Goal: Information Seeking & Learning: Learn about a topic

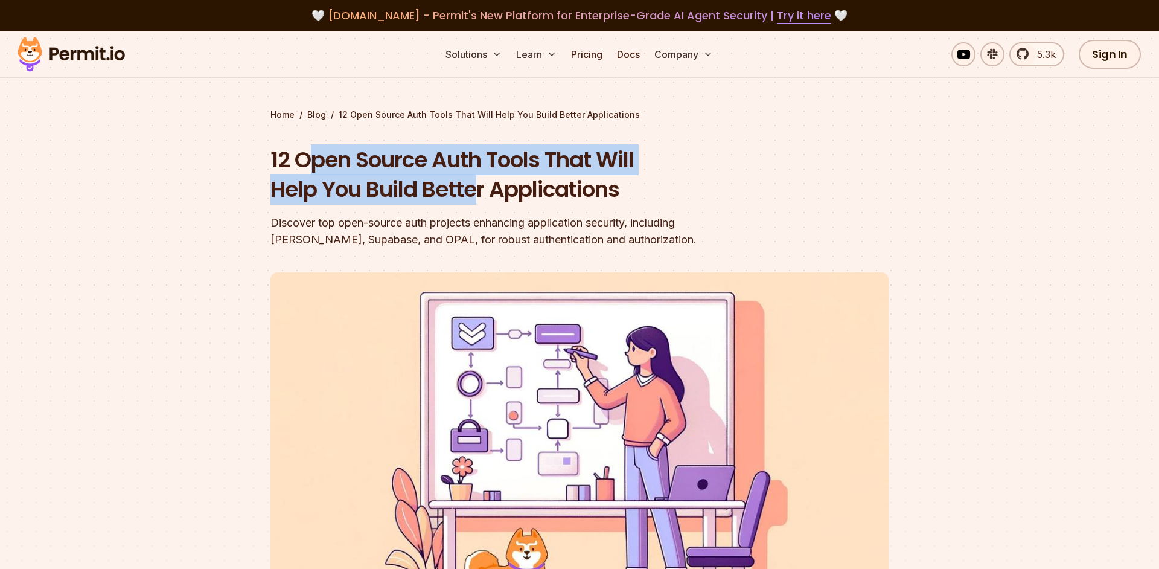
drag, startPoint x: 310, startPoint y: 158, endPoint x: 476, endPoint y: 181, distance: 167.6
click at [476, 181] on h1 "12 Open Source Auth Tools That Will Help You Build Better Applications" at bounding box center [502, 175] width 464 height 60
drag, startPoint x: 457, startPoint y: 182, endPoint x: 386, endPoint y: 161, distance: 74.1
click at [391, 162] on h1 "12 Open Source Auth Tools That Will Help You Build Better Applications" at bounding box center [502, 175] width 464 height 60
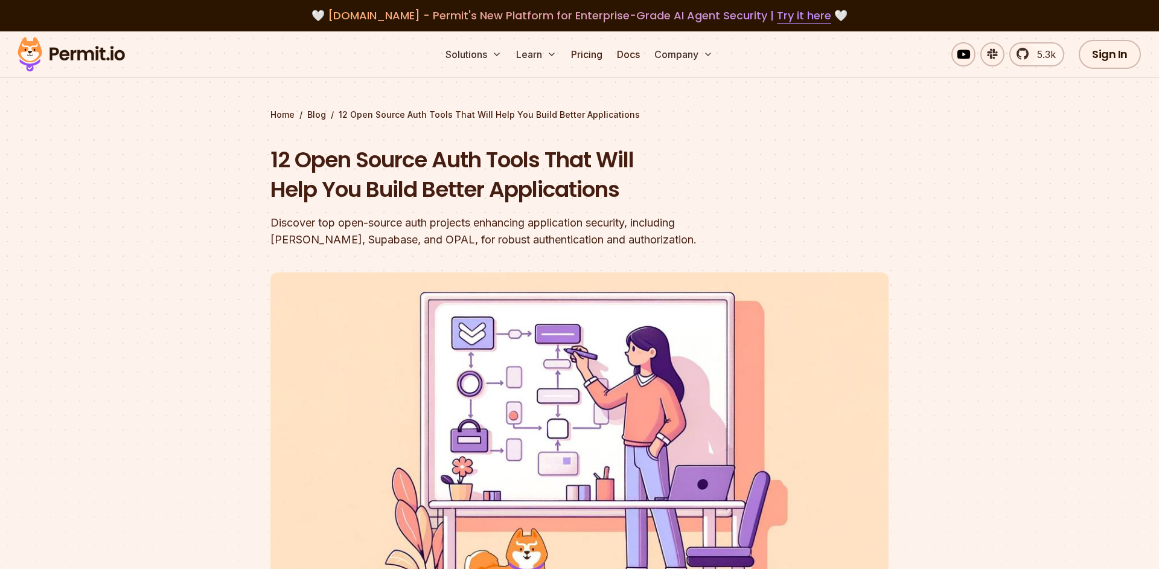
click at [386, 161] on h1 "12 Open Source Auth Tools That Will Help You Build Better Applications" at bounding box center [502, 175] width 464 height 60
drag, startPoint x: 377, startPoint y: 163, endPoint x: 501, endPoint y: 169, distance: 123.9
click at [490, 169] on h1 "12 Open Source Auth Tools That Will Help You Build Better Applications" at bounding box center [502, 175] width 464 height 60
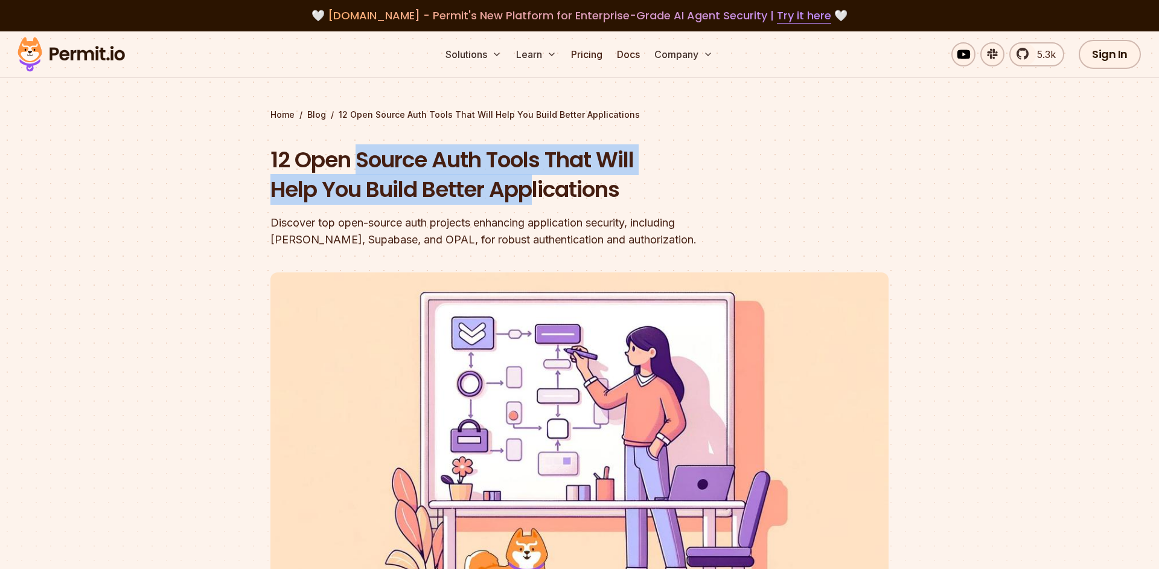
drag, startPoint x: 522, startPoint y: 187, endPoint x: 362, endPoint y: 165, distance: 162.1
click at [362, 165] on h1 "12 Open Source Auth Tools That Will Help You Build Better Applications" at bounding box center [502, 175] width 464 height 60
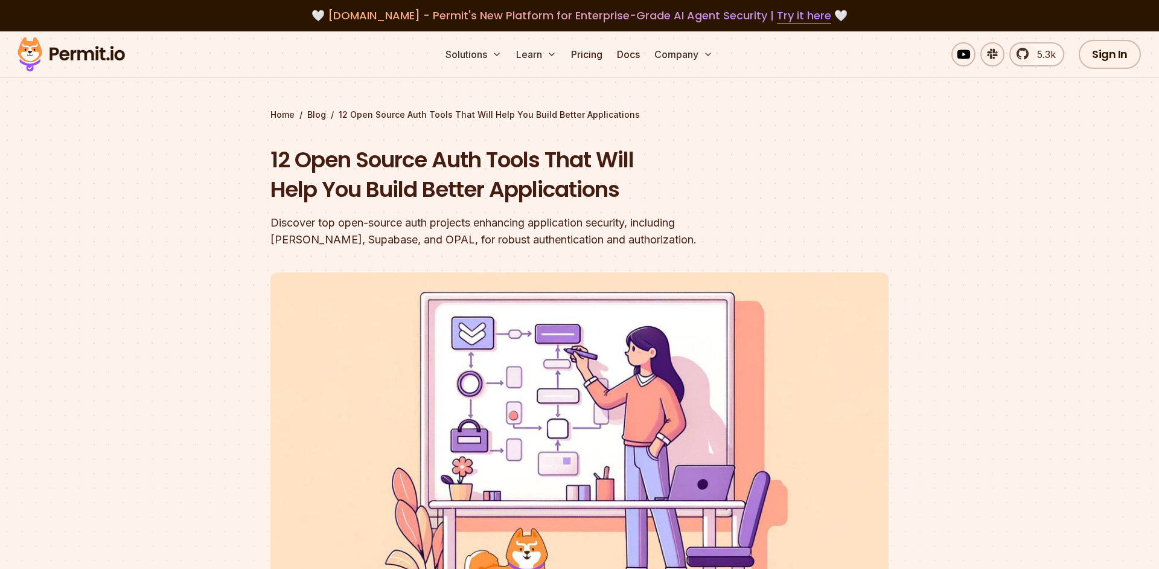
click at [362, 165] on h1 "12 Open Source Auth Tools That Will Help You Build Better Applications" at bounding box center [502, 175] width 464 height 60
drag, startPoint x: 341, startPoint y: 167, endPoint x: 406, endPoint y: 170, distance: 64.7
click at [406, 170] on h1 "12 Open Source Auth Tools That Will Help You Build Better Applications" at bounding box center [502, 175] width 464 height 60
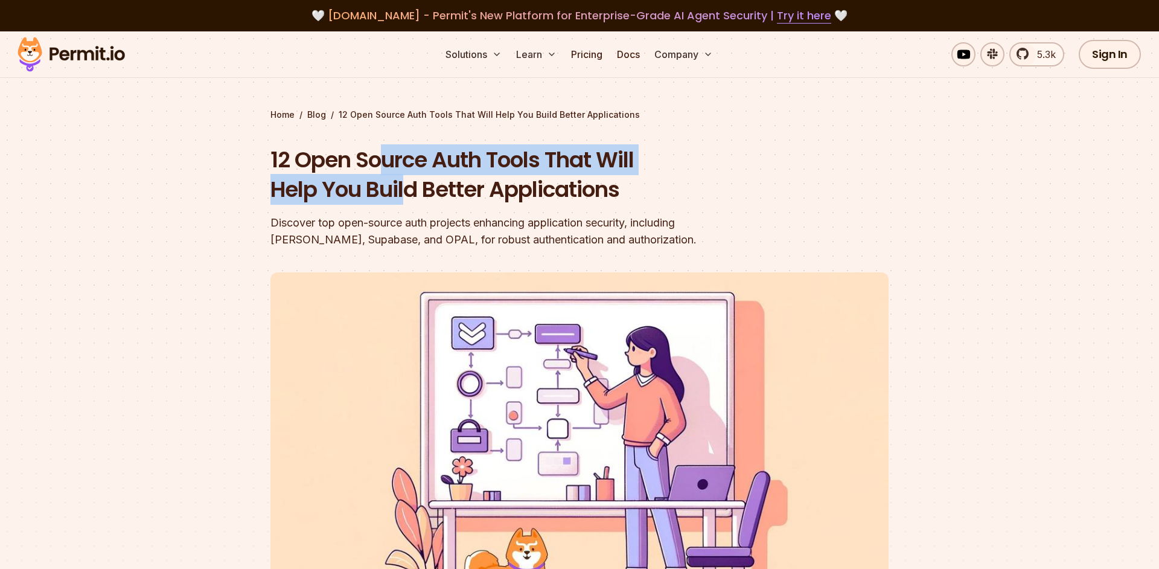
drag, startPoint x: 380, startPoint y: 170, endPoint x: 402, endPoint y: 183, distance: 25.0
click at [407, 182] on h1 "12 Open Source Auth Tools That Will Help You Build Better Applications" at bounding box center [502, 175] width 464 height 60
click at [397, 183] on h1 "12 Open Source Auth Tools That Will Help You Build Better Applications" at bounding box center [502, 175] width 464 height 60
drag, startPoint x: 370, startPoint y: 164, endPoint x: 421, endPoint y: 196, distance: 61.0
click at [421, 196] on h1 "12 Open Source Auth Tools That Will Help You Build Better Applications" at bounding box center [502, 175] width 464 height 60
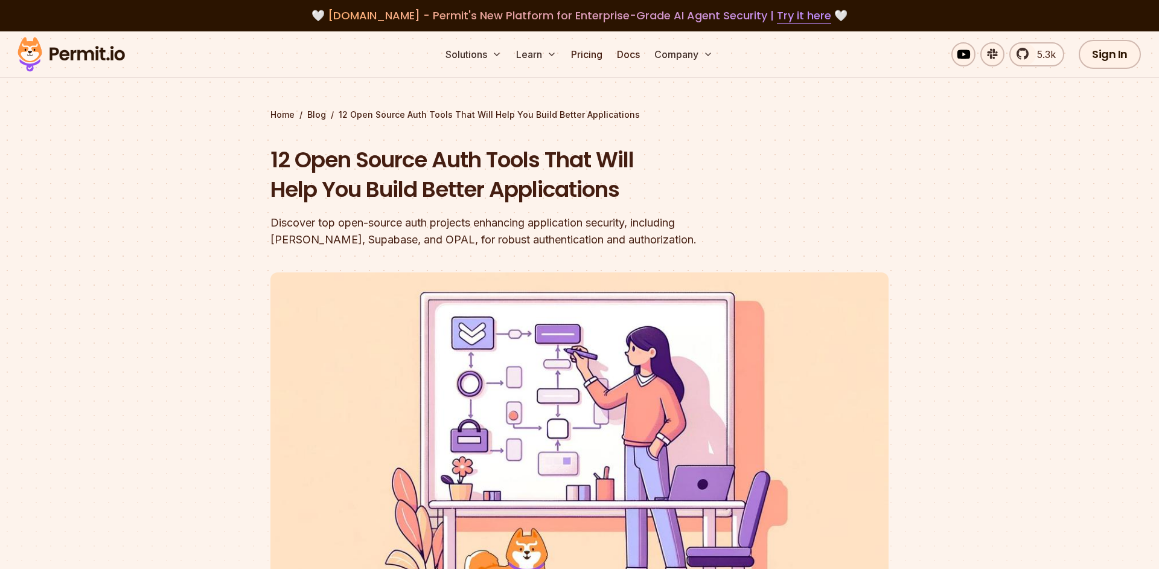
click at [444, 196] on h1 "12 Open Source Auth Tools That Will Help You Build Better Applications" at bounding box center [502, 175] width 464 height 60
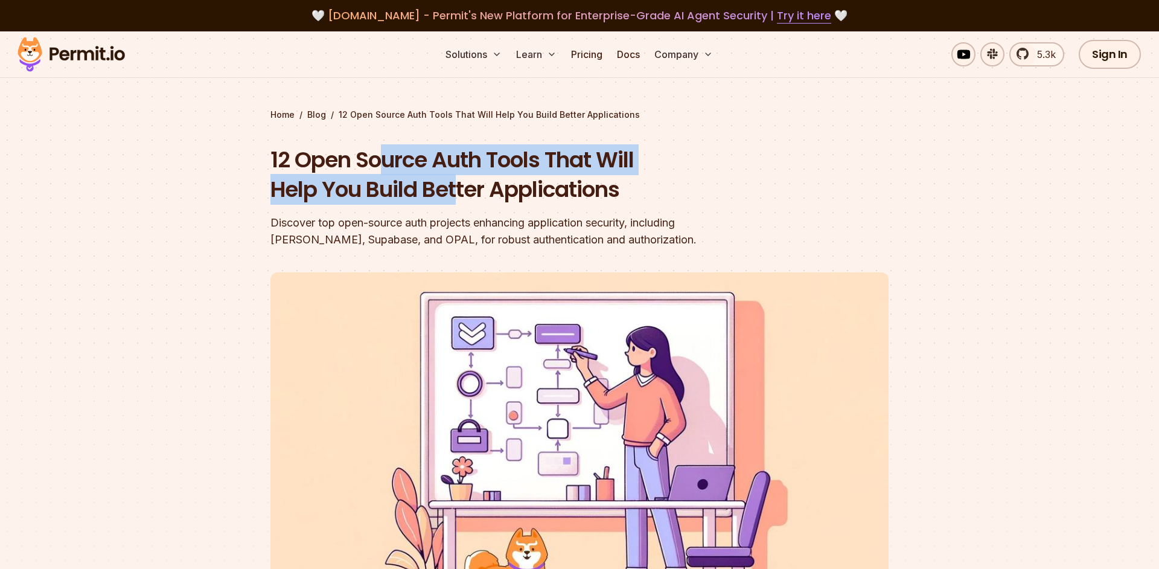
drag, startPoint x: 455, startPoint y: 194, endPoint x: 379, endPoint y: 165, distance: 82.0
click at [379, 165] on h1 "12 Open Source Auth Tools That Will Help You Build Better Applications" at bounding box center [502, 175] width 464 height 60
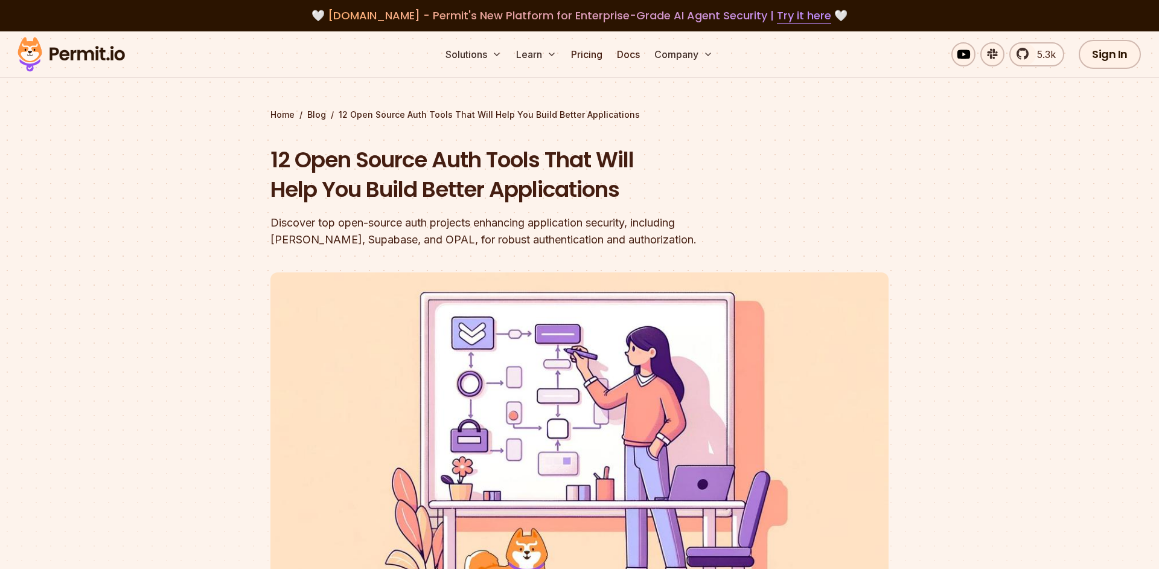
click at [377, 165] on h1 "12 Open Source Auth Tools That Will Help You Build Better Applications" at bounding box center [502, 175] width 464 height 60
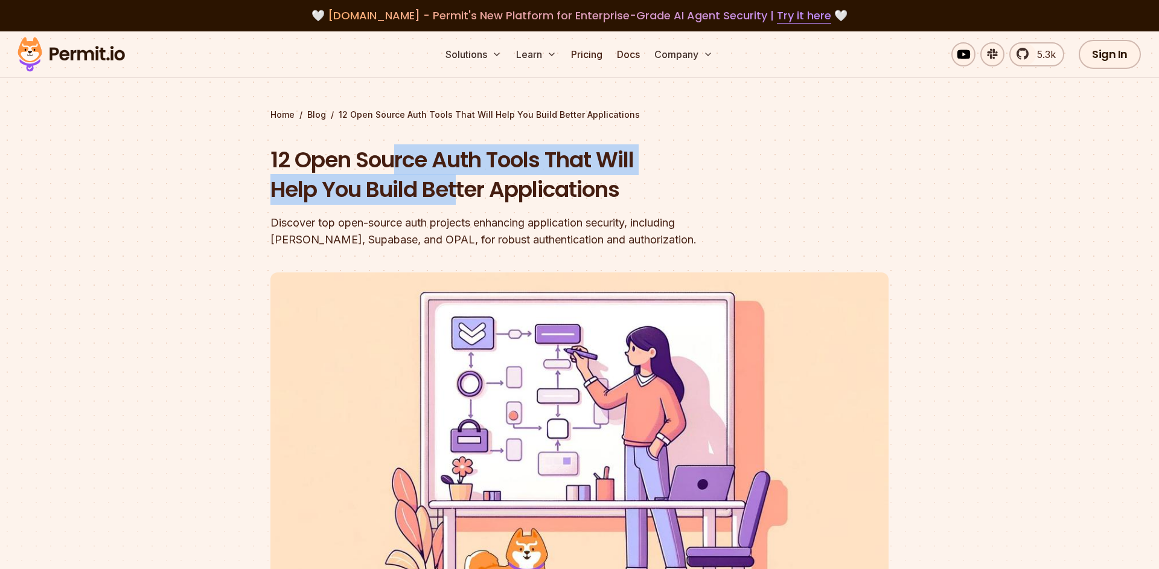
drag, startPoint x: 391, startPoint y: 164, endPoint x: 455, endPoint y: 180, distance: 66.0
click at [455, 180] on h1 "12 Open Source Auth Tools That Will Help You Build Better Applications" at bounding box center [502, 175] width 464 height 60
drag, startPoint x: 459, startPoint y: 181, endPoint x: 365, endPoint y: 159, distance: 96.7
click at [365, 159] on h1 "12 Open Source Auth Tools That Will Help You Build Better Applications" at bounding box center [502, 175] width 464 height 60
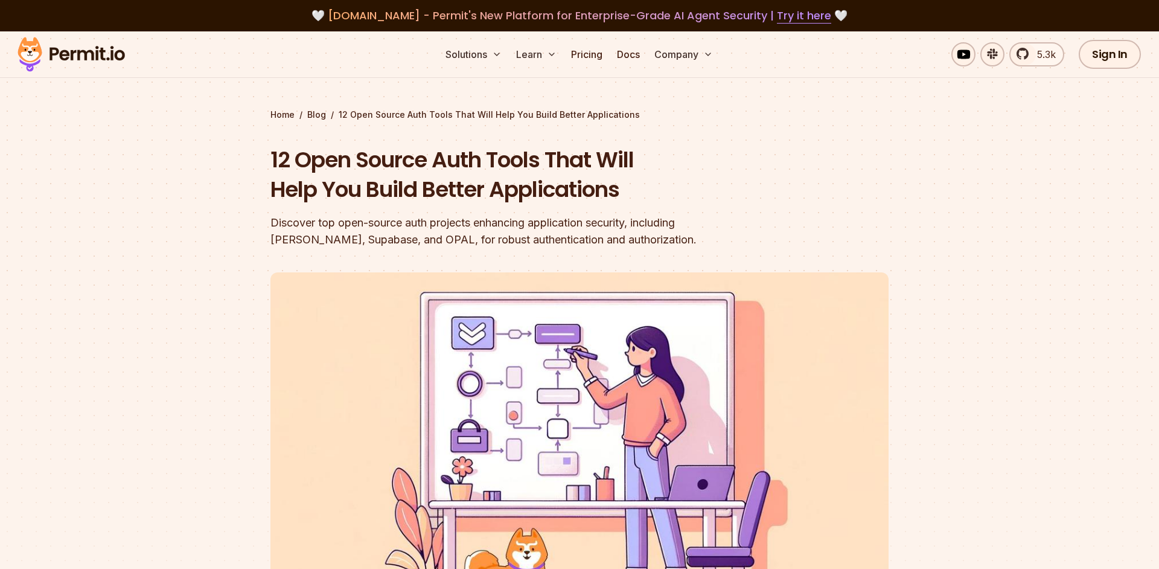
click at [365, 159] on h1 "12 Open Source Auth Tools That Will Help You Build Better Applications" at bounding box center [502, 175] width 464 height 60
drag, startPoint x: 365, startPoint y: 159, endPoint x: 346, endPoint y: 143, distance: 24.8
click at [346, 143] on div "Home / Blog / 12 Open Source Auth Tools That Will Help You Build Better Applica…" at bounding box center [579, 397] width 618 height 576
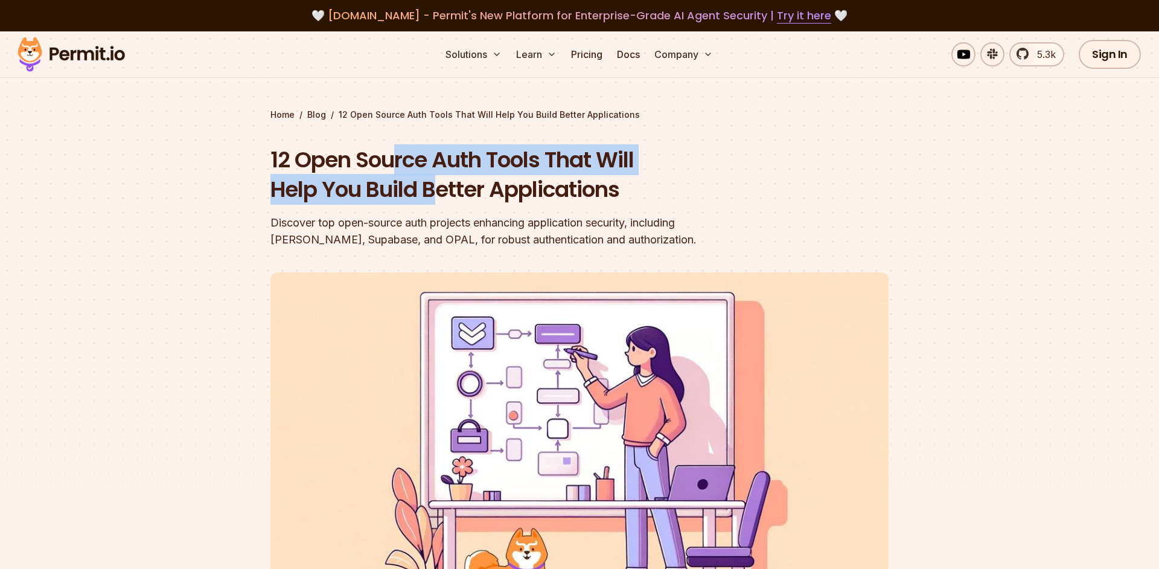
drag, startPoint x: 396, startPoint y: 162, endPoint x: 438, endPoint y: 182, distance: 46.2
click at [438, 182] on h1 "12 Open Source Auth Tools That Will Help You Build Better Applications" at bounding box center [502, 175] width 464 height 60
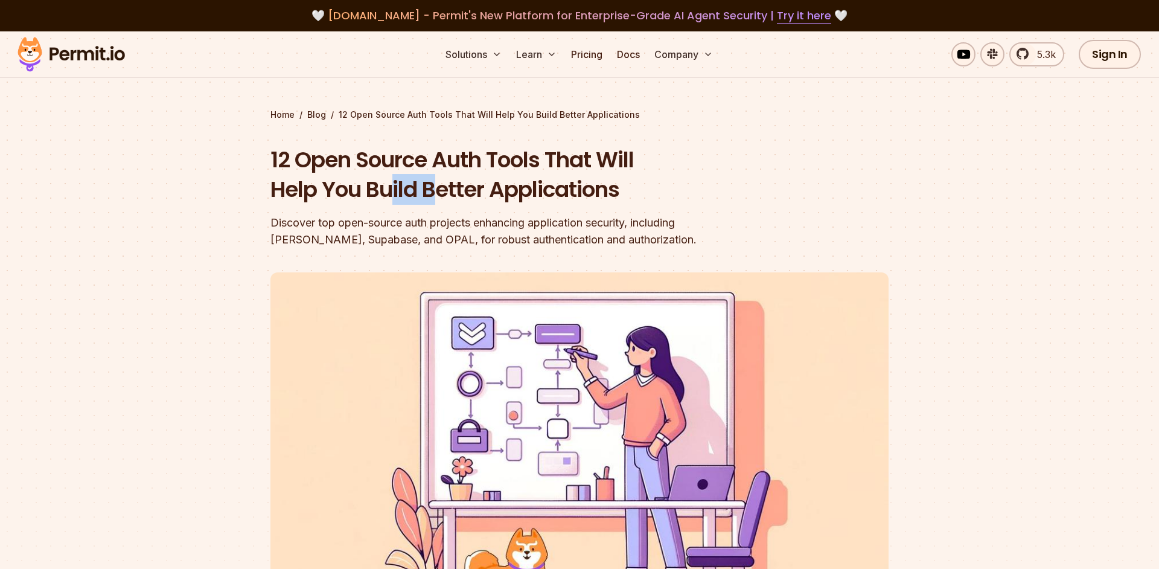
drag, startPoint x: 438, startPoint y: 182, endPoint x: 397, endPoint y: 175, distance: 41.0
click at [397, 175] on h1 "12 Open Source Auth Tools That Will Help You Build Better Applications" at bounding box center [502, 175] width 464 height 60
click at [377, 174] on h1 "12 Open Source Auth Tools That Will Help You Build Better Applications" at bounding box center [502, 175] width 464 height 60
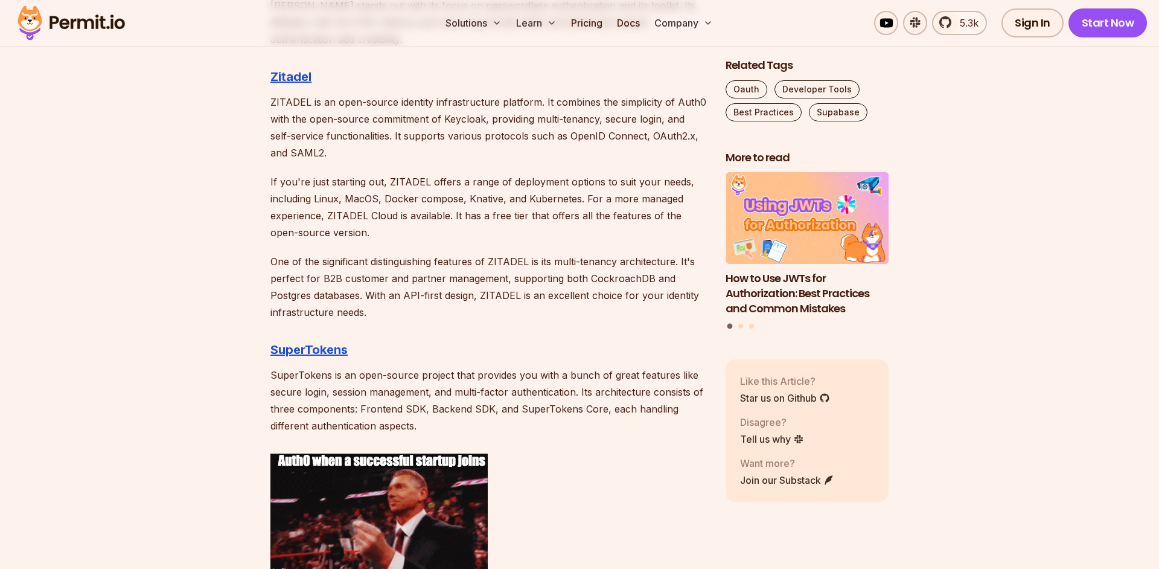
scroll to position [1997, 0]
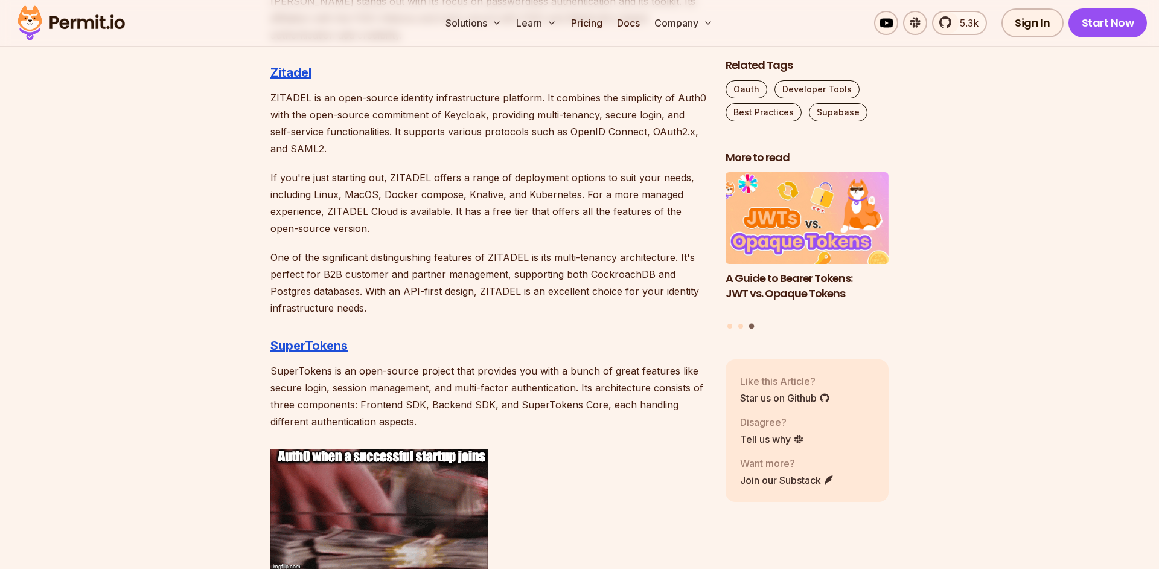
drag, startPoint x: 324, startPoint y: 71, endPoint x: 402, endPoint y: 131, distance: 98.2
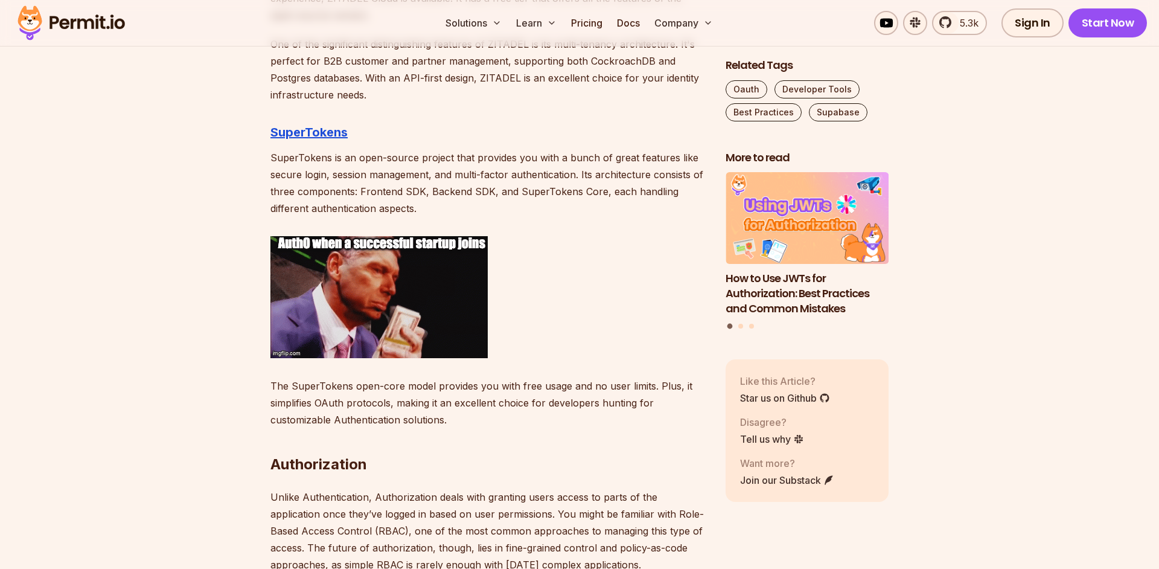
scroll to position [2209, 0]
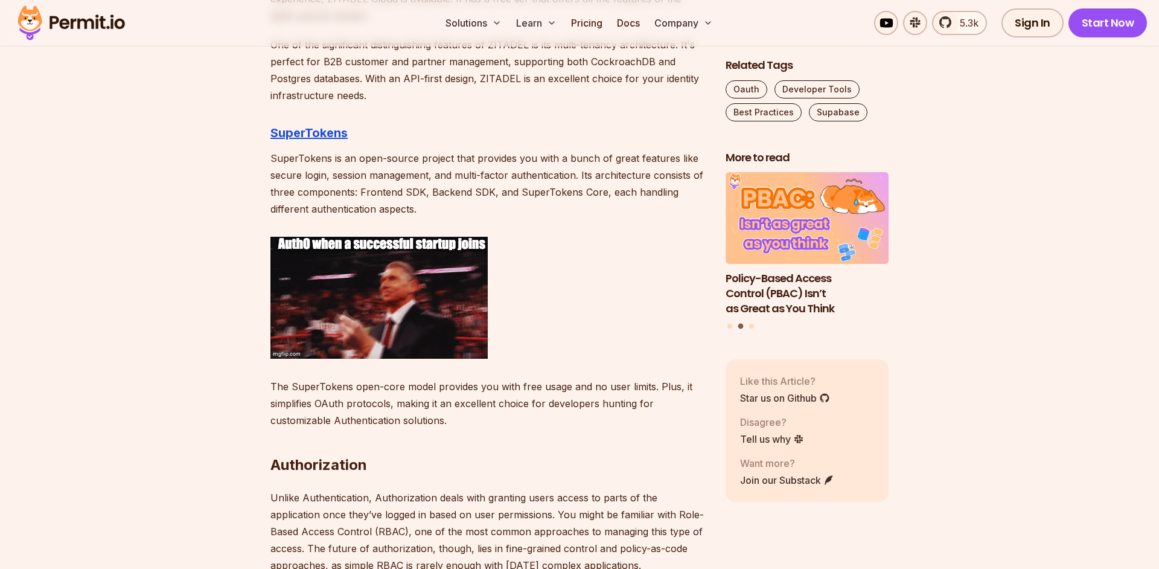
drag, startPoint x: 341, startPoint y: 162, endPoint x: 486, endPoint y: 160, distance: 145.5
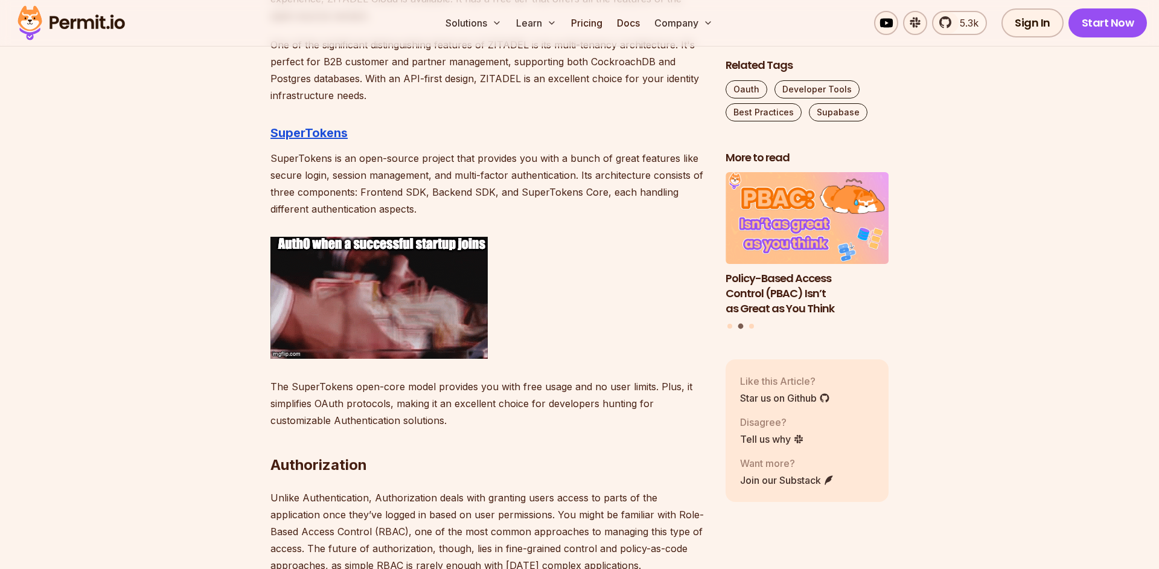
click at [486, 160] on p "SuperTokens is an open-source project that provides you with a bunch of great f…" at bounding box center [488, 184] width 436 height 68
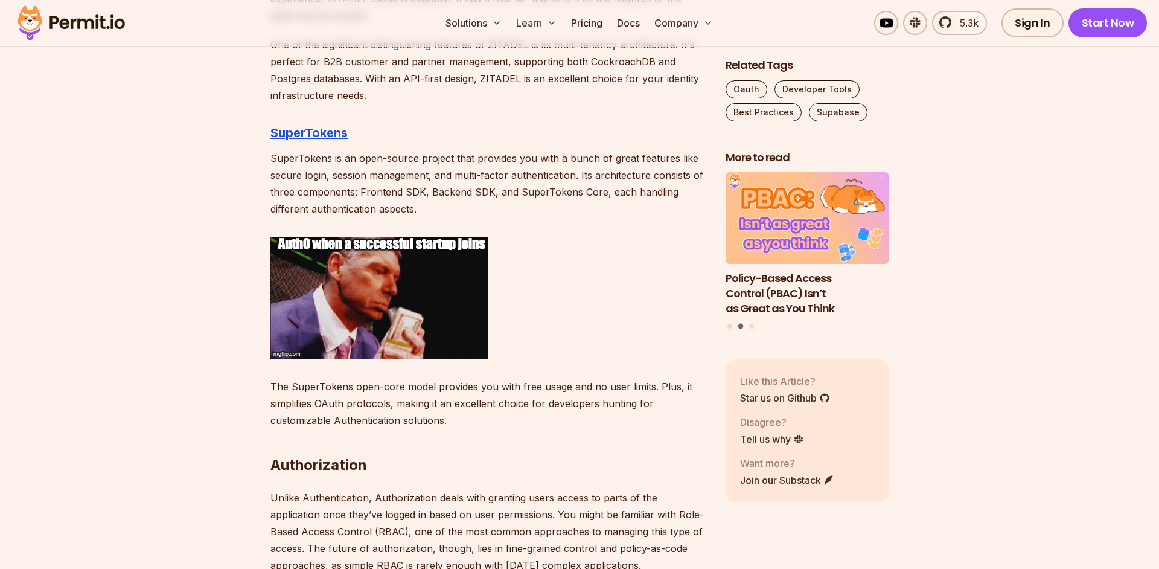
click at [487, 158] on p "SuperTokens is an open-source project that provides you with a bunch of great f…" at bounding box center [488, 184] width 436 height 68
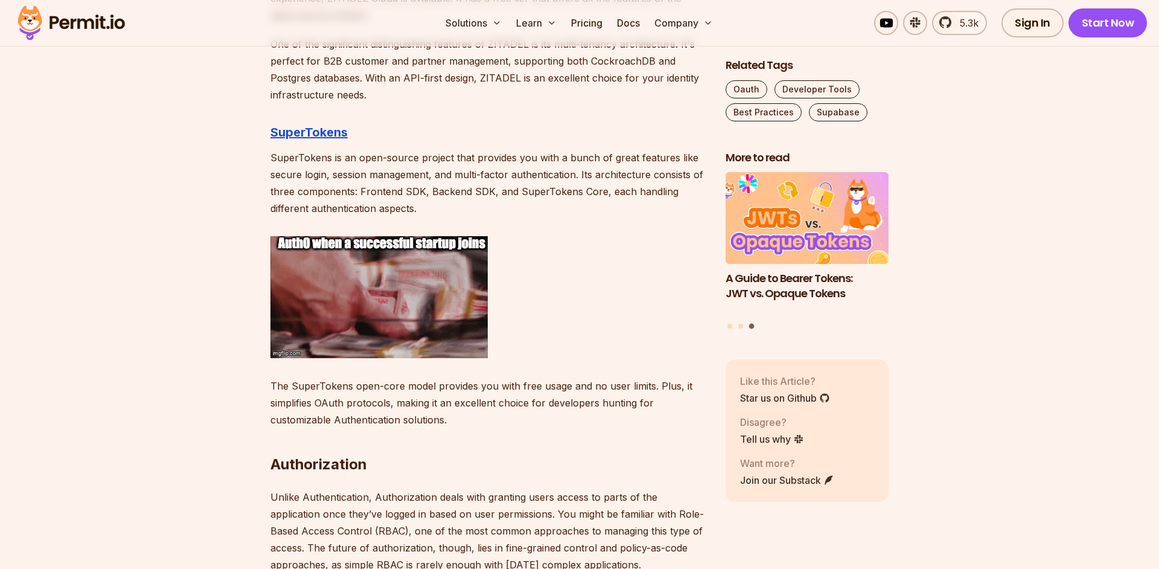
drag, startPoint x: 260, startPoint y: 161, endPoint x: 592, endPoint y: 173, distance: 332.3
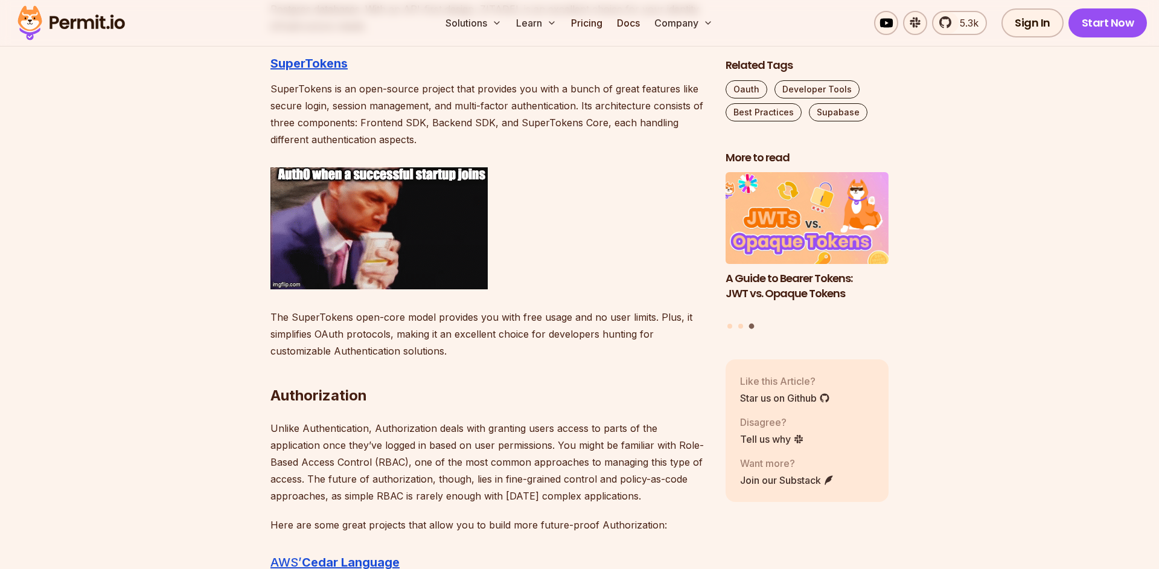
scroll to position [2275, 0]
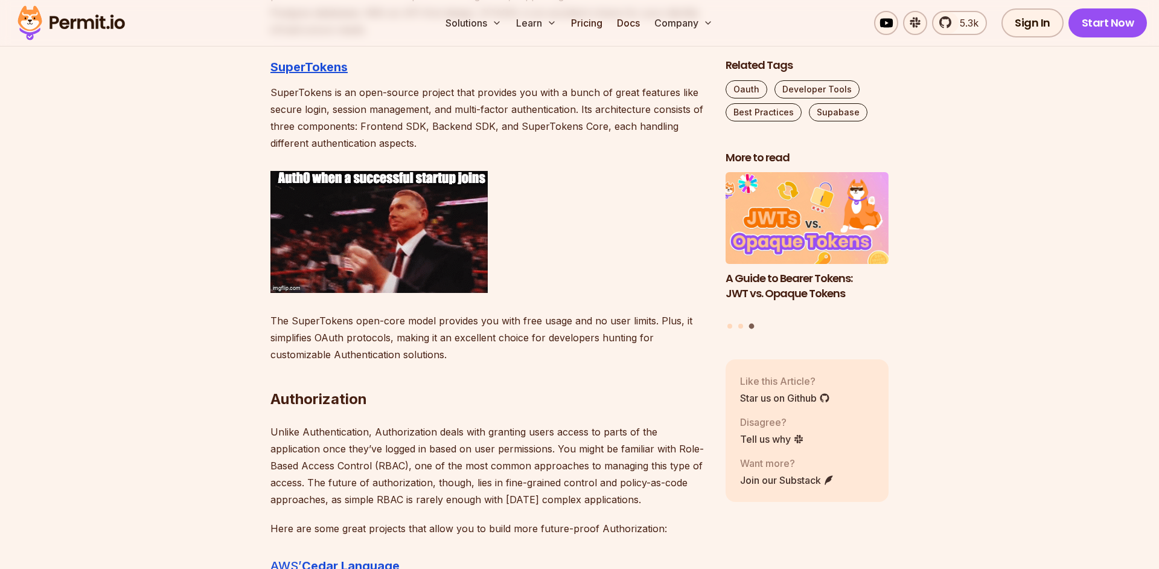
drag, startPoint x: 366, startPoint y: 71, endPoint x: 240, endPoint y: 67, distance: 126.9
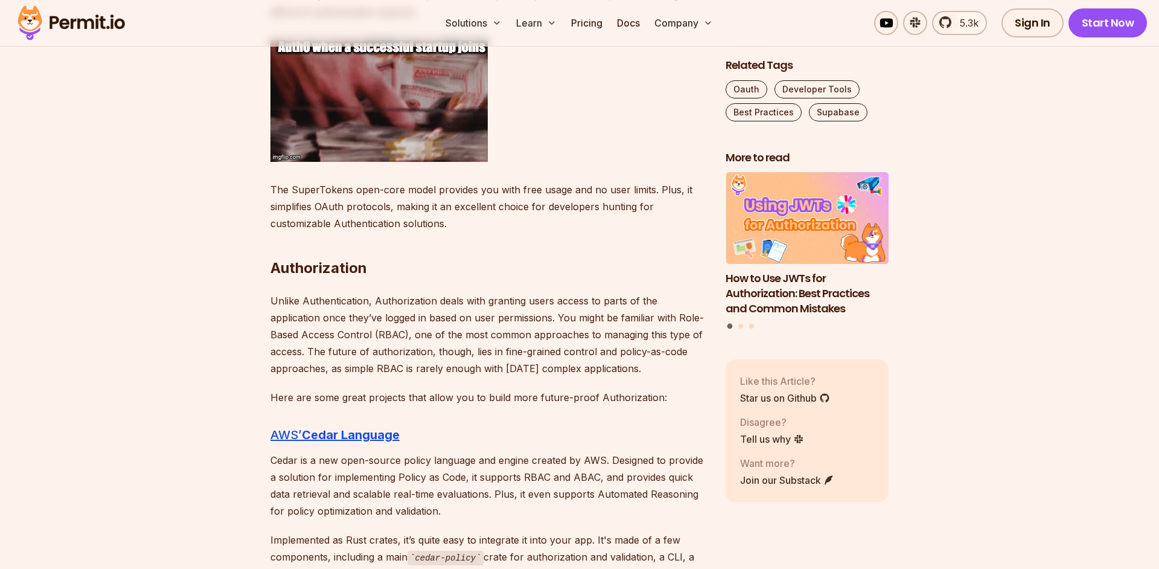
scroll to position [2408, 0]
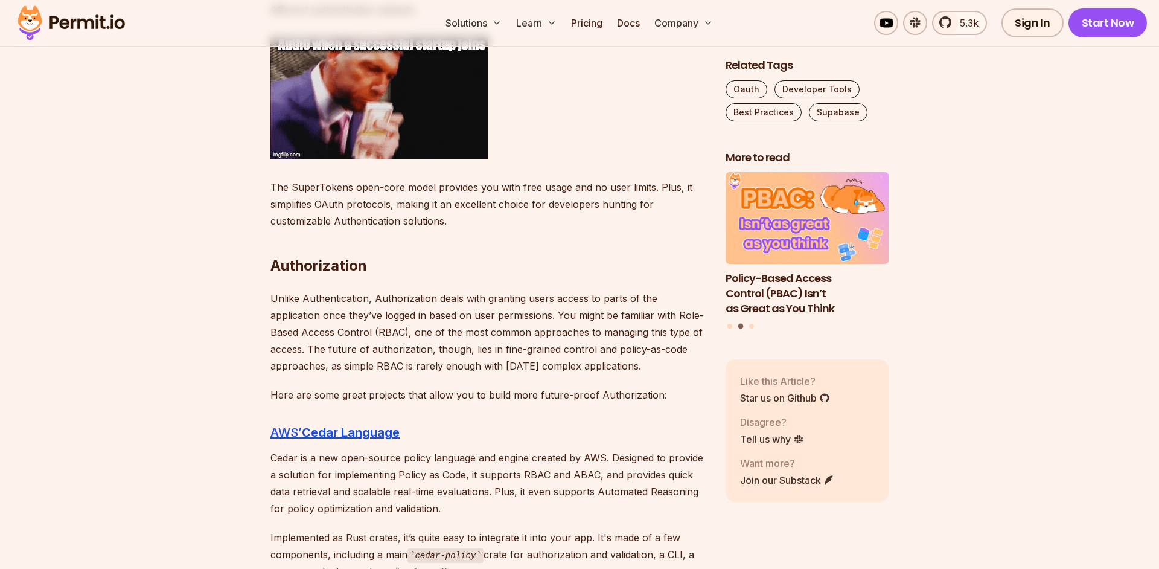
drag, startPoint x: 356, startPoint y: 304, endPoint x: 513, endPoint y: 304, distance: 157.0
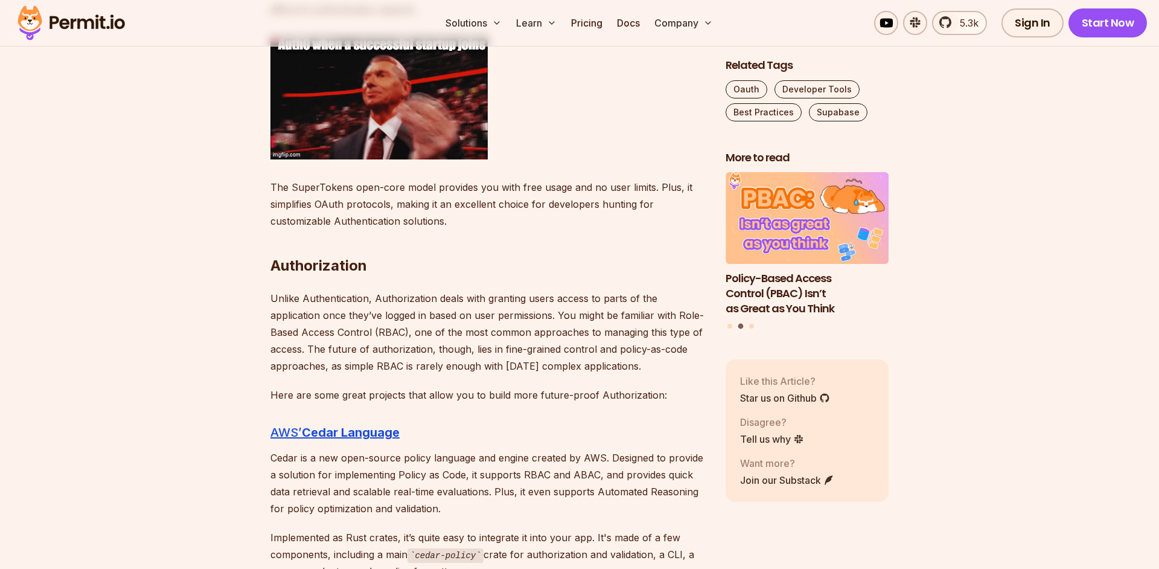
click at [513, 304] on p "Unlike Authentication, Authorization deals with granting users access to parts …" at bounding box center [488, 332] width 436 height 85
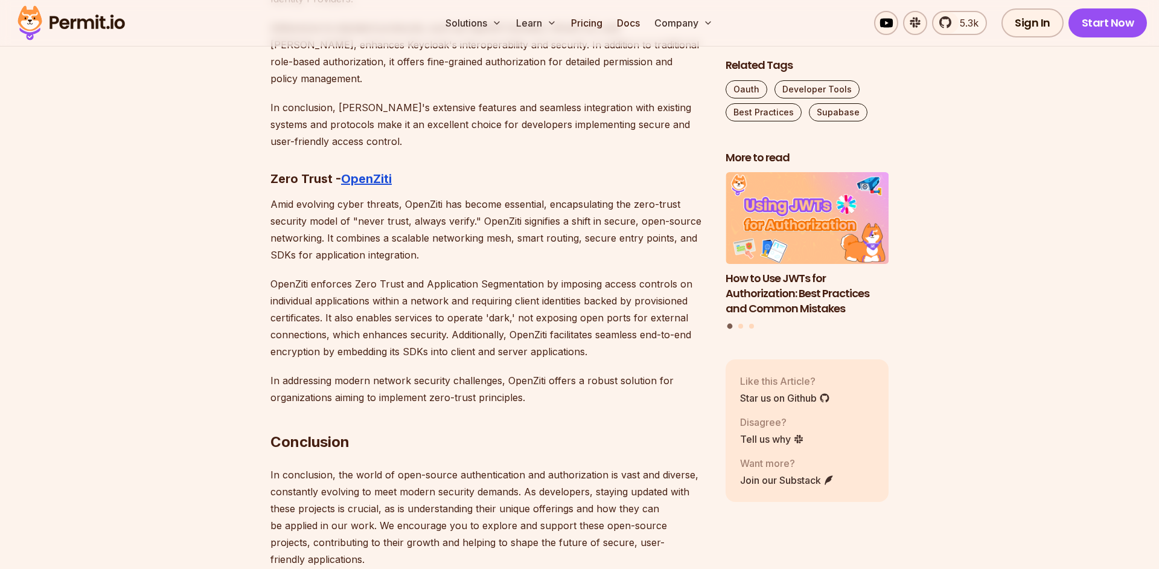
scroll to position [6630, 0]
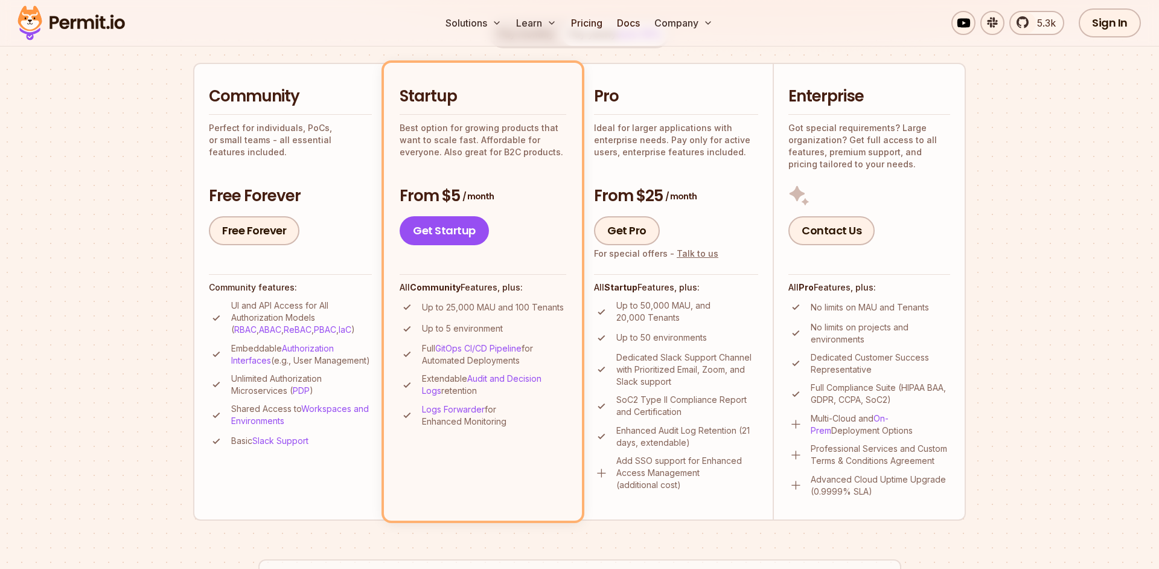
scroll to position [264, 0]
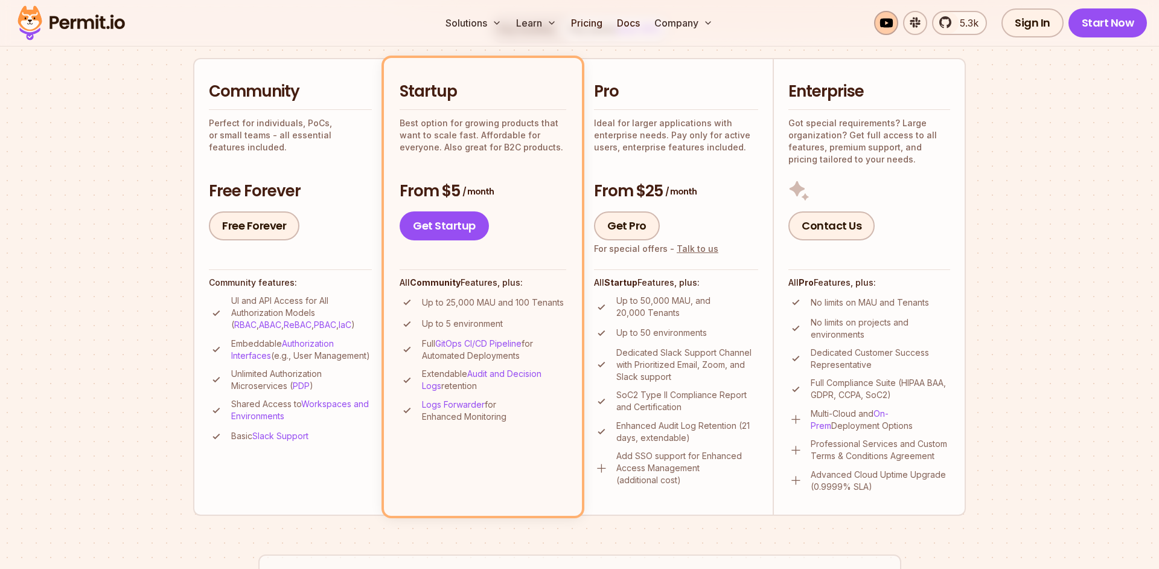
click at [880, 19] on link at bounding box center [886, 23] width 24 height 24
click at [920, 24] on link at bounding box center [915, 23] width 24 height 24
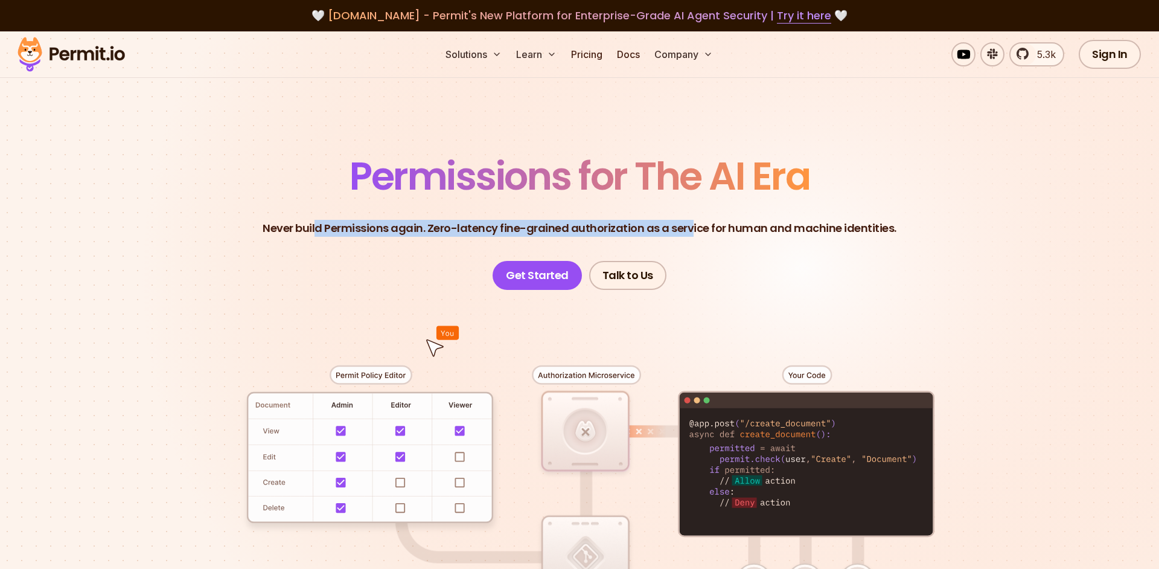
drag, startPoint x: 321, startPoint y: 225, endPoint x: 691, endPoint y: 224, distance: 370.7
click at [691, 224] on p "Never build Permissions again. Zero-latency fine-grained authorization as a ser…" at bounding box center [580, 228] width 634 height 17
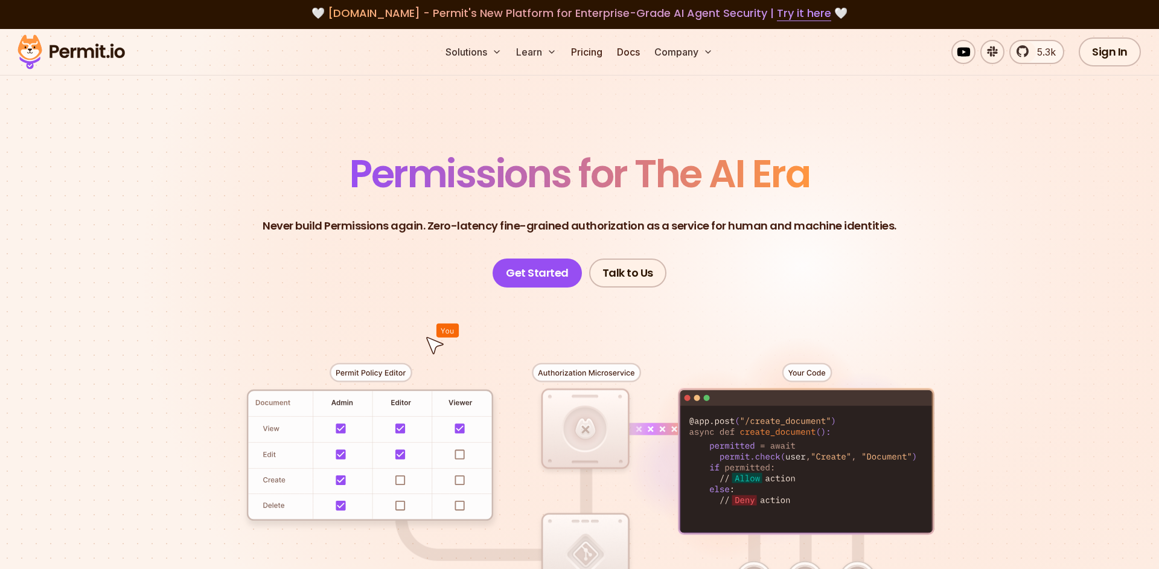
click at [700, 223] on p "Never build Permissions again. Zero-latency fine-grained authorization as a ser…" at bounding box center [580, 225] width 634 height 17
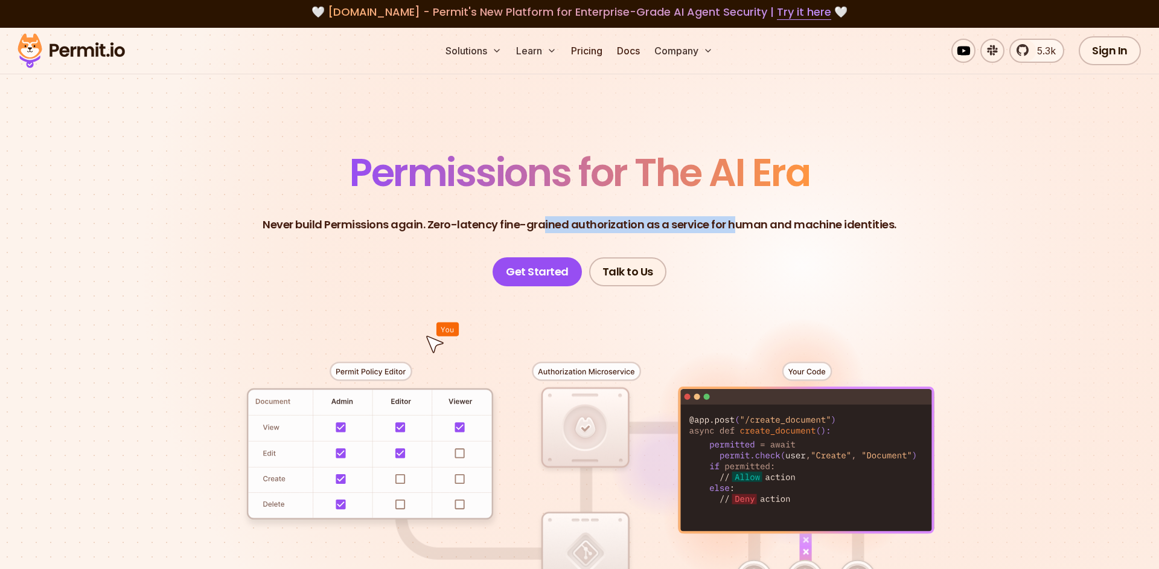
drag, startPoint x: 731, startPoint y: 219, endPoint x: 547, endPoint y: 223, distance: 183.6
click at [547, 223] on p "Never build Permissions again. Zero-latency fine-grained authorization as a ser…" at bounding box center [580, 224] width 634 height 17
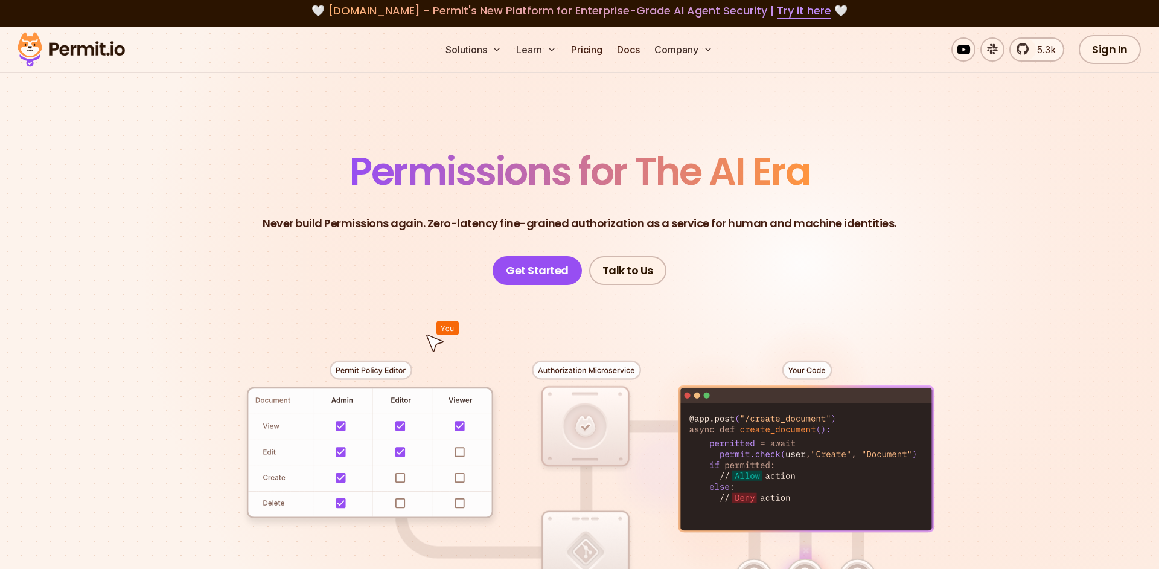
click at [547, 223] on p "Never build Permissions again. Zero-latency fine-grained authorization as a ser…" at bounding box center [580, 223] width 634 height 17
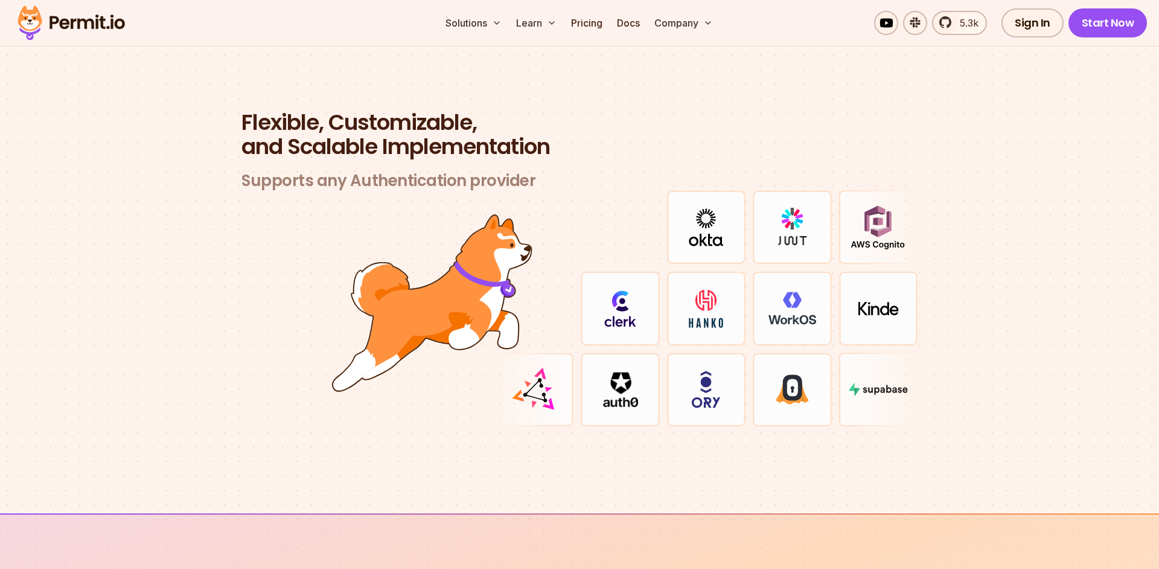
scroll to position [3503, 0]
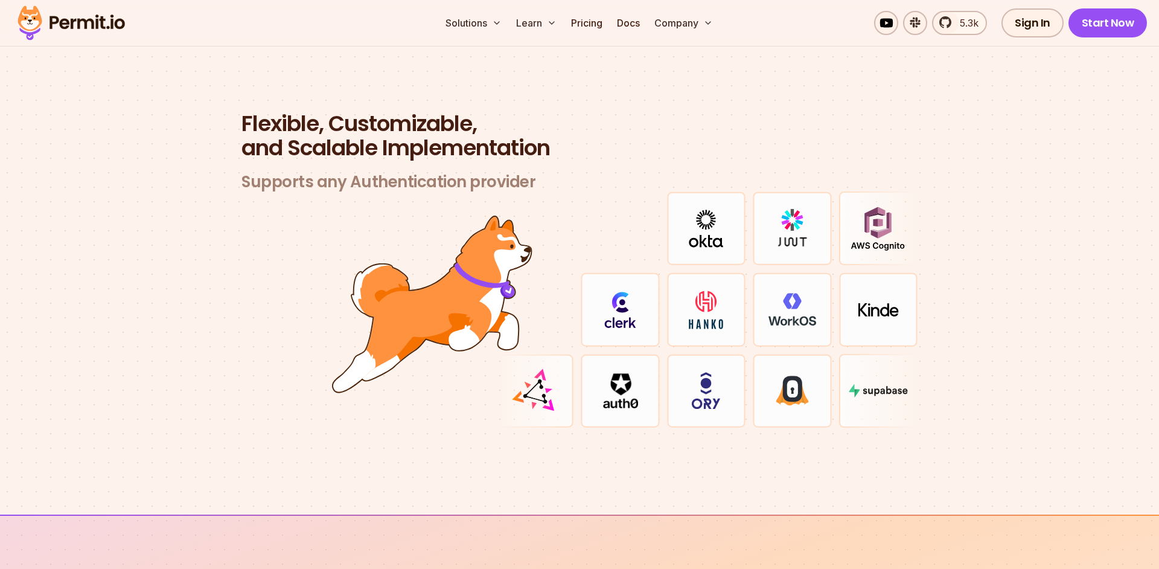
click at [1093, 405] on section "Flexible, Customizable, and Scalable Implementation Supports any Authentication…" at bounding box center [579, 284] width 1159 height 461
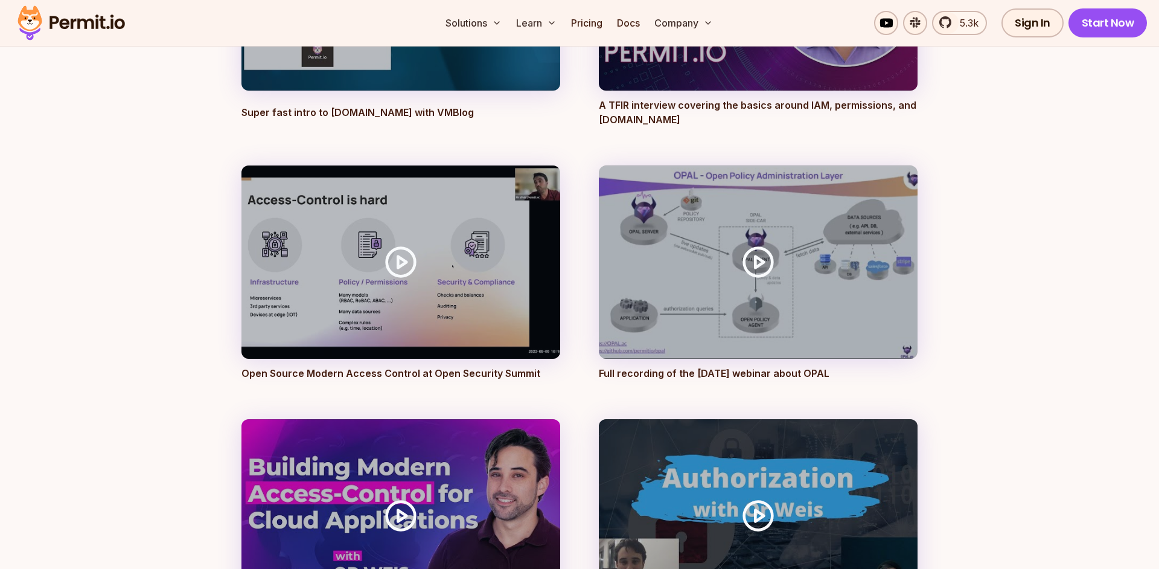
scroll to position [3286, 0]
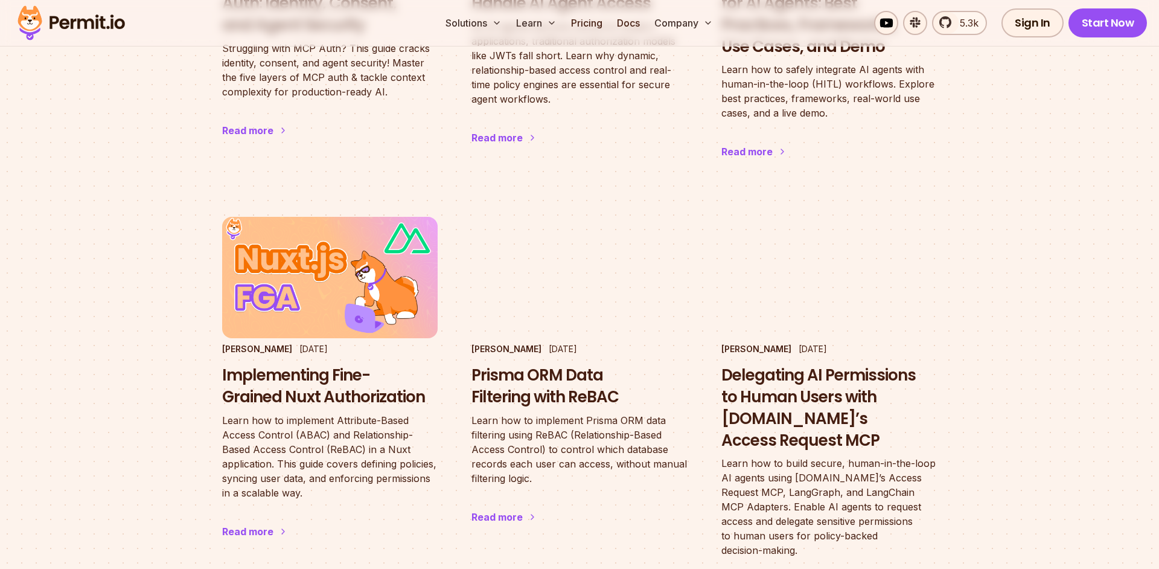
scroll to position [1045, 0]
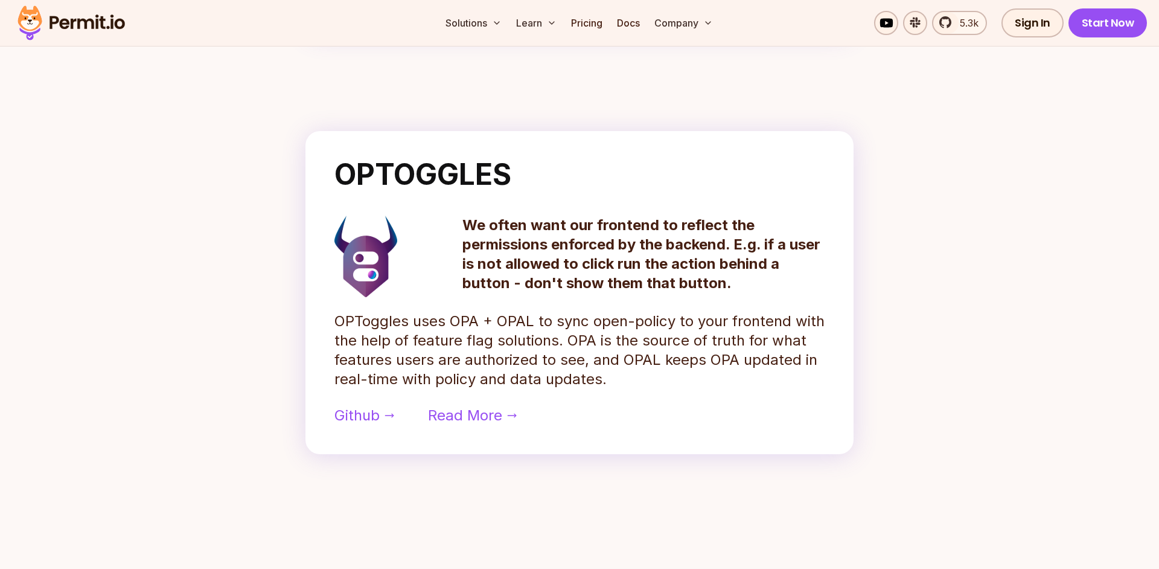
scroll to position [911, 0]
